Goal: Task Accomplishment & Management: Complete application form

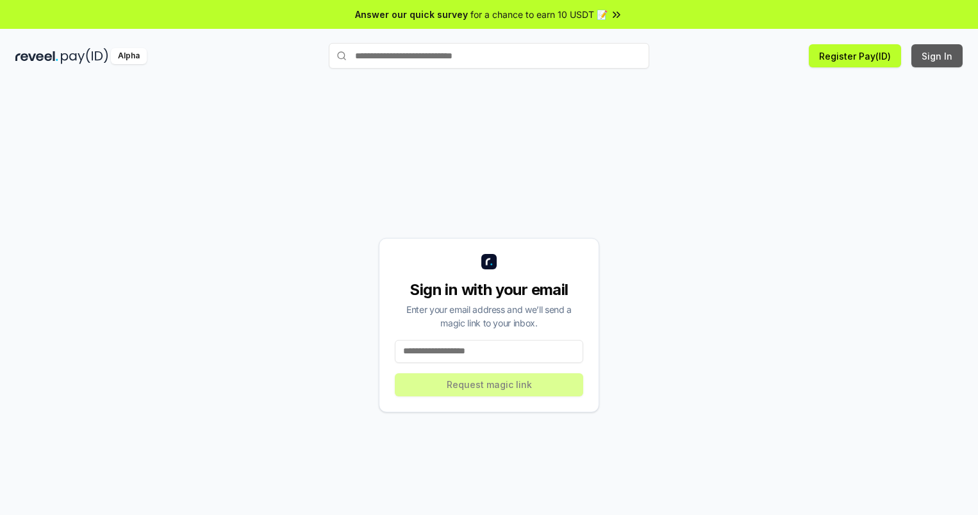
click at [938, 56] on button "Sign In" at bounding box center [937, 55] width 51 height 23
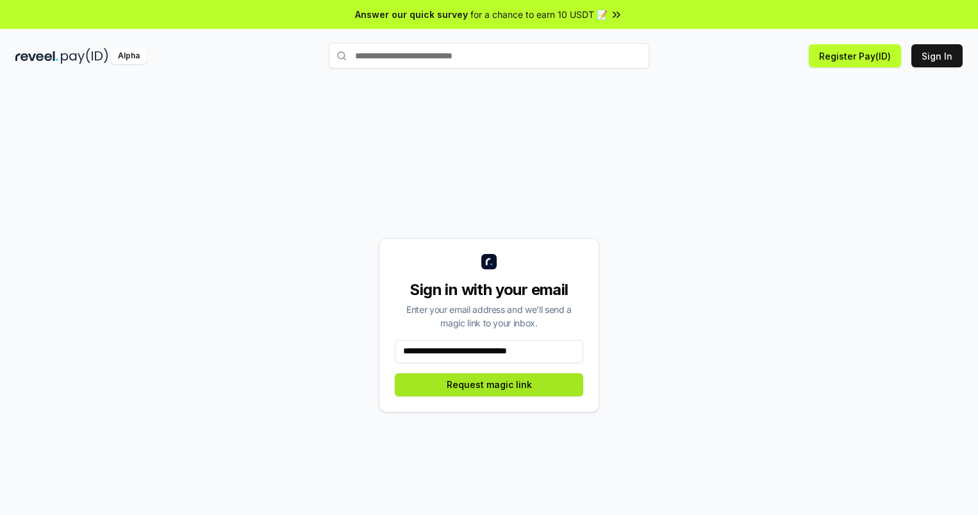
type input "**********"
click at [489, 384] on button "Request magic link" at bounding box center [489, 384] width 189 height 23
